Goal: Check status: Check status

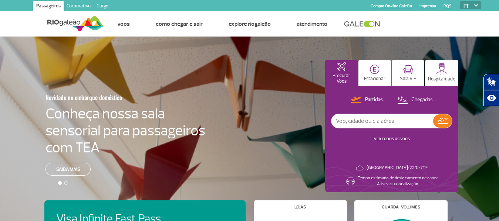
click at [360, 125] on input "text" at bounding box center [382, 121] width 102 height 14
type input "1998"
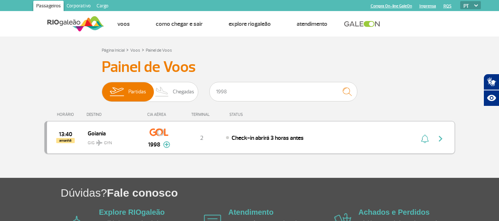
click at [64, 133] on span "13:40" at bounding box center [65, 134] width 13 height 5
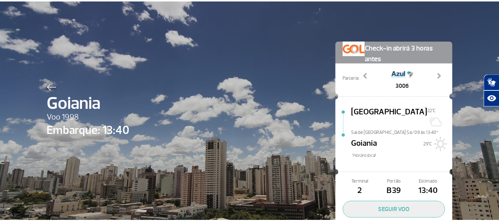
scroll to position [37, 0]
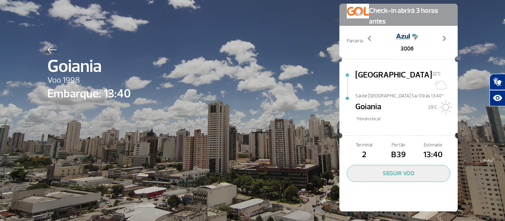
click at [212, 31] on div "Goiania Voo 1998 Embarque: 13:40 Check-in abrirá 3 horas antes Parceria: 3006 3…" at bounding box center [252, 96] width 421 height 267
